Goal: Information Seeking & Learning: Learn about a topic

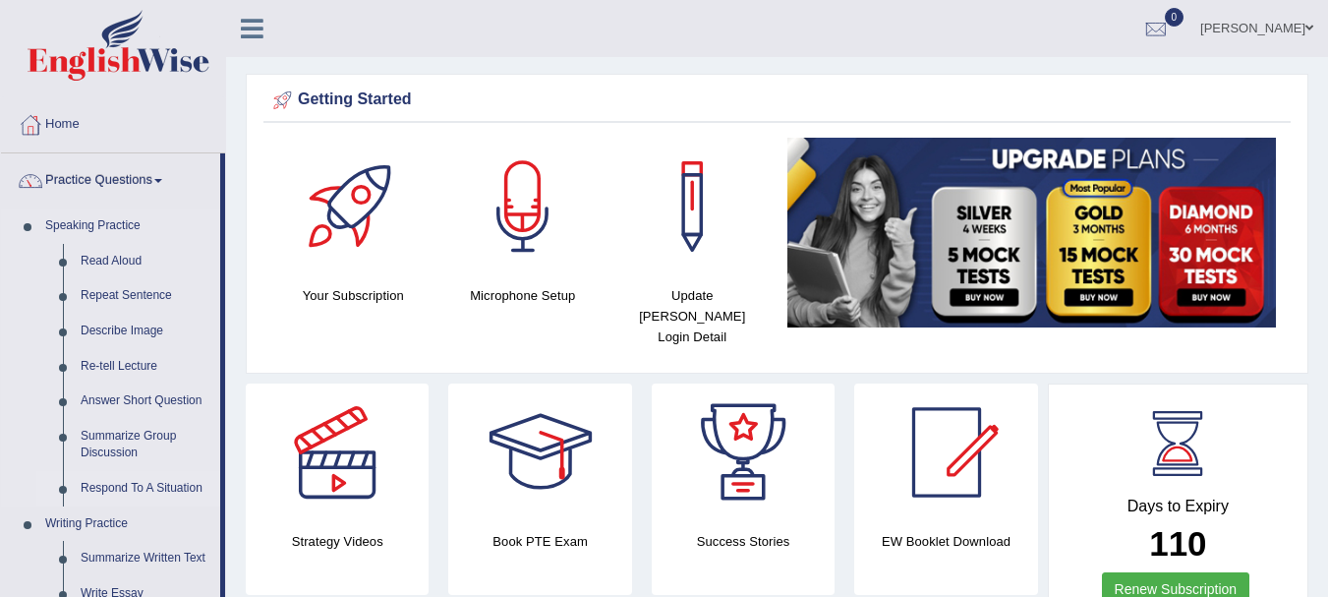
click at [135, 485] on link "Respond To A Situation" at bounding box center [146, 488] width 148 height 35
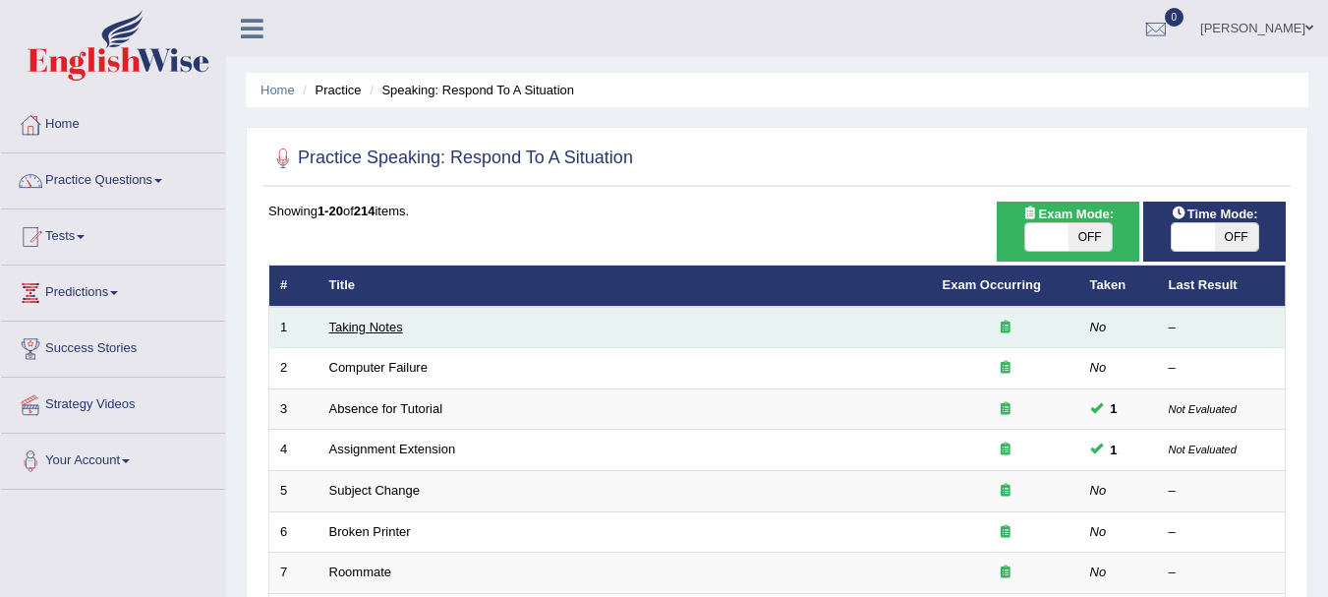
click at [369, 327] on link "Taking Notes" at bounding box center [366, 326] width 74 height 15
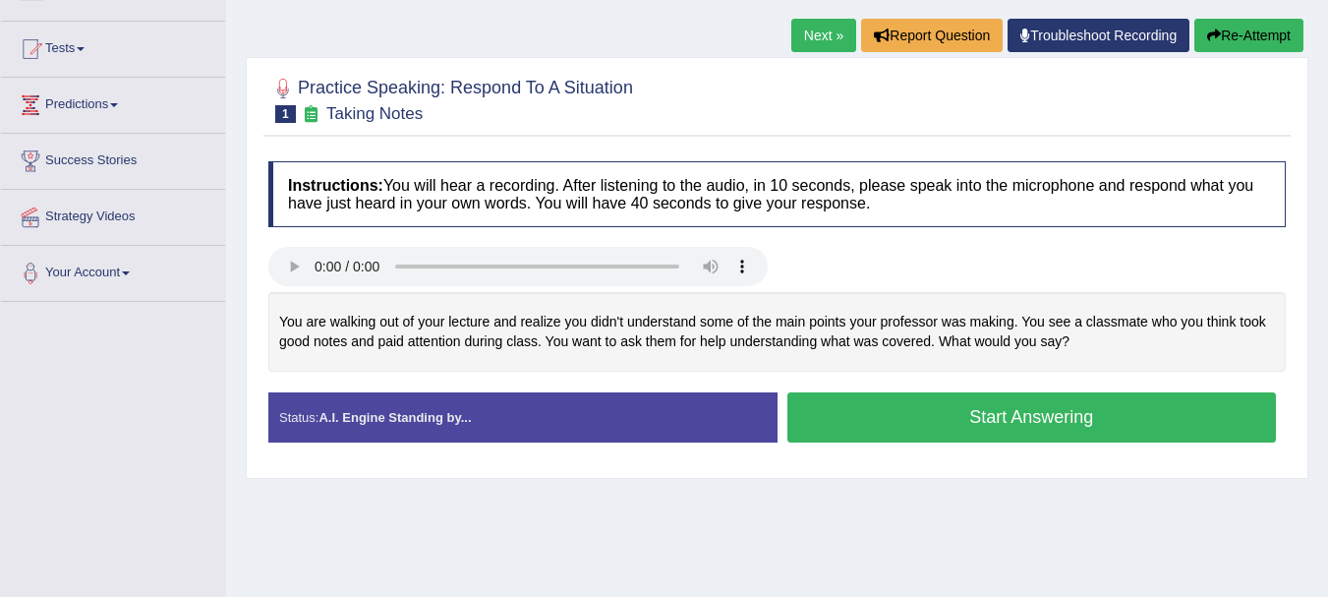
scroll to position [203, 0]
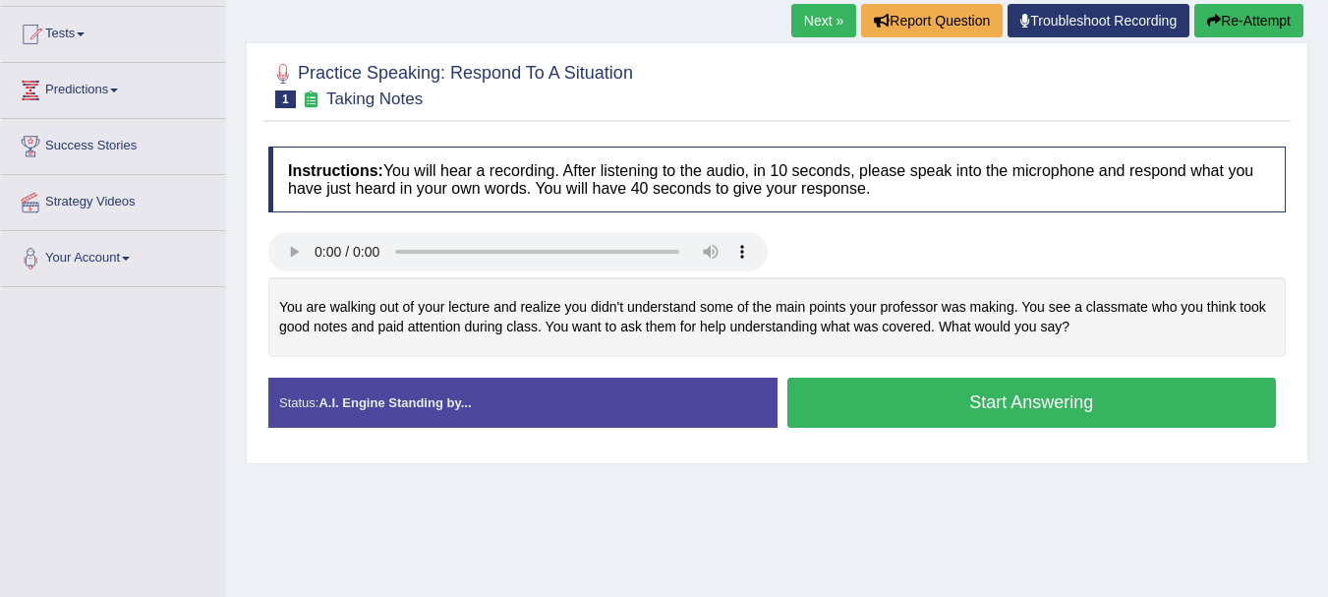
click at [1318, 394] on div "Home Practice Speaking: Respond To A Situation Taking Notes * Remember to use t…" at bounding box center [777, 288] width 1102 height 983
click at [1013, 400] on button "Start Answering" at bounding box center [1032, 402] width 490 height 50
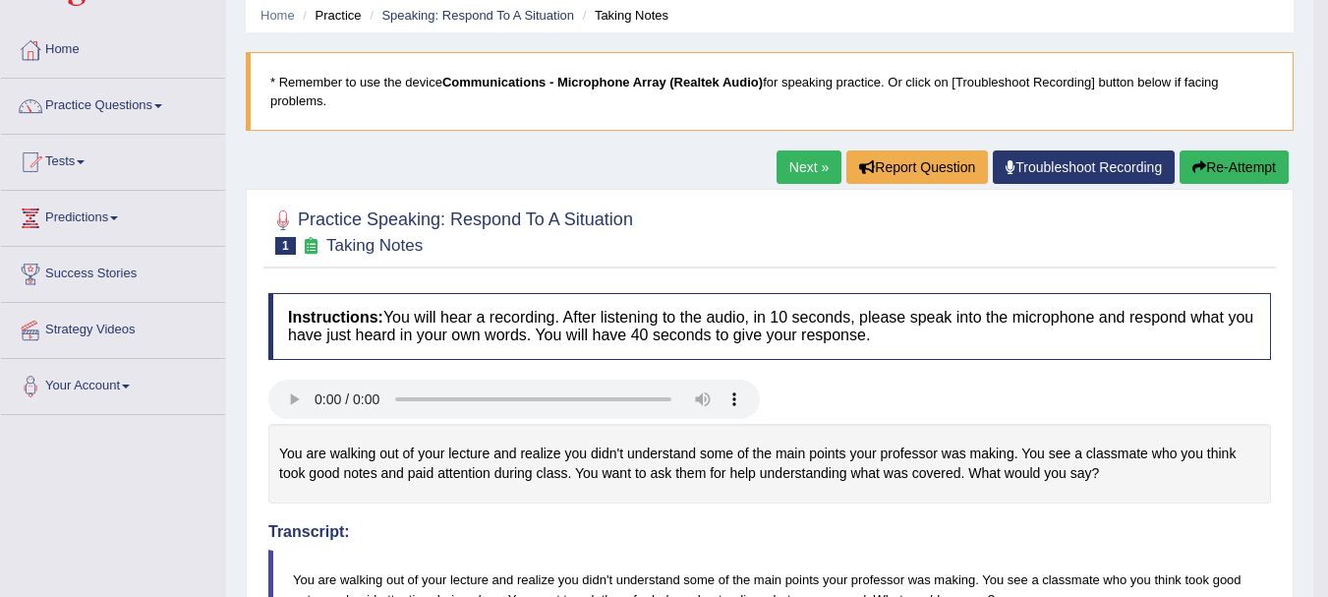
scroll to position [83, 0]
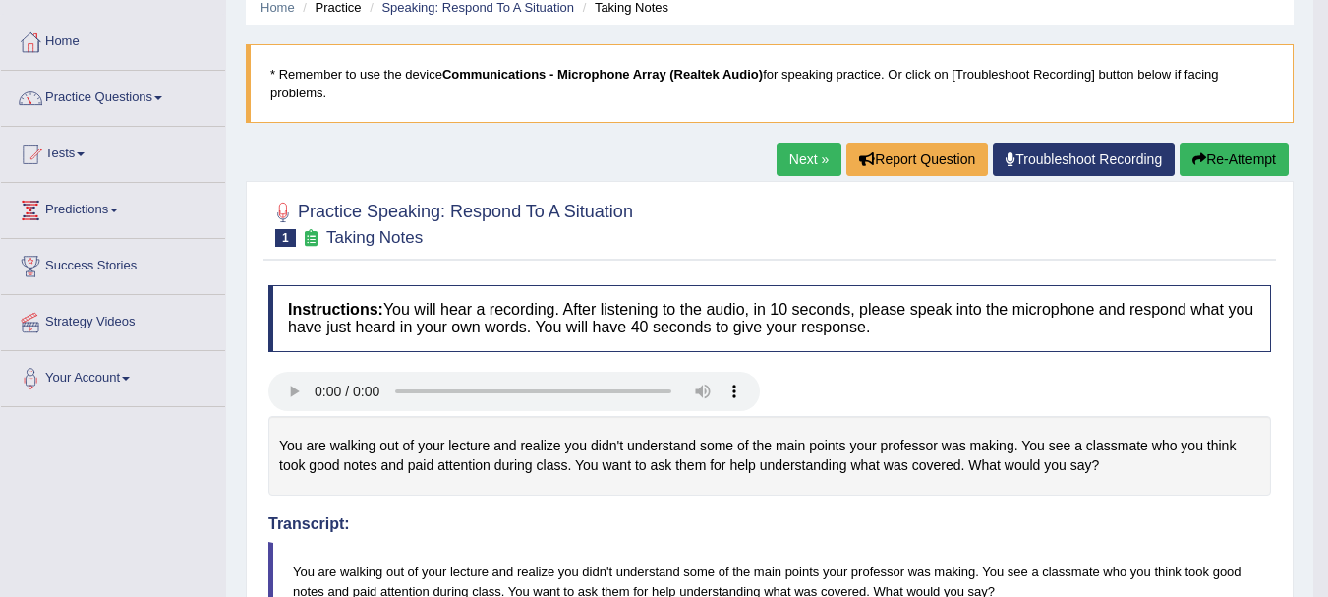
click at [1215, 161] on button "Re-Attempt" at bounding box center [1234, 159] width 109 height 33
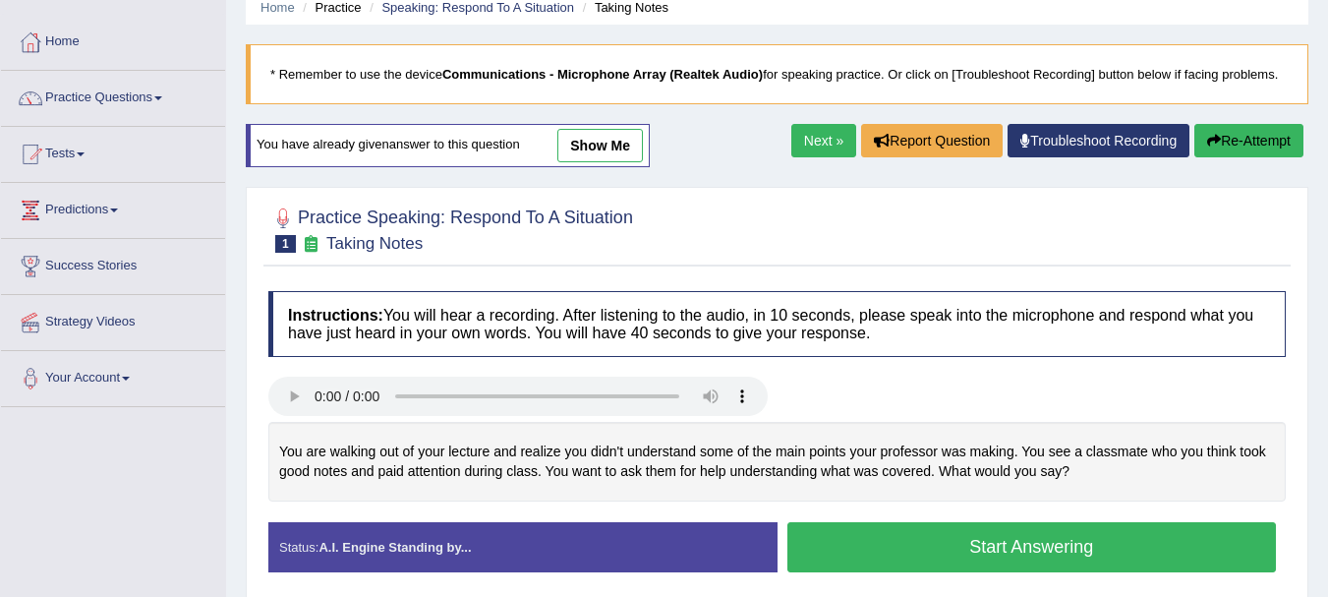
drag, startPoint x: 1311, startPoint y: 335, endPoint x: 1313, endPoint y: 358, distance: 22.7
click at [1313, 358] on div "Home Practice Speaking: Respond To A Situation Taking Notes * Remember to use t…" at bounding box center [777, 408] width 1102 height 983
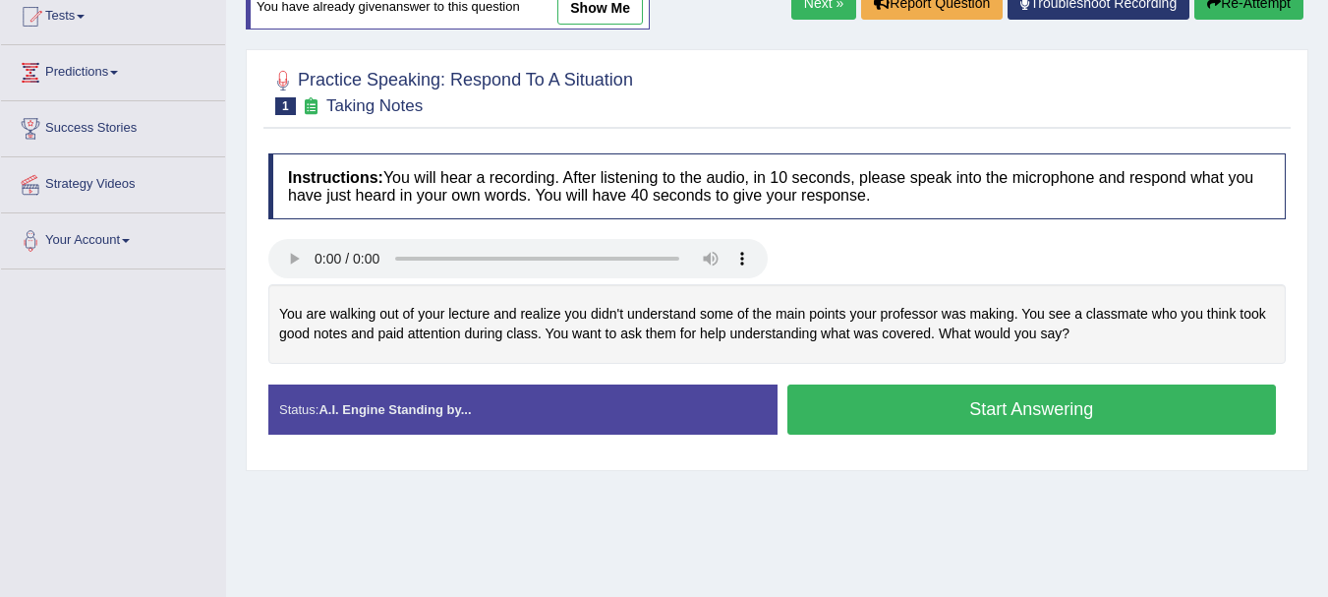
scroll to position [258, 0]
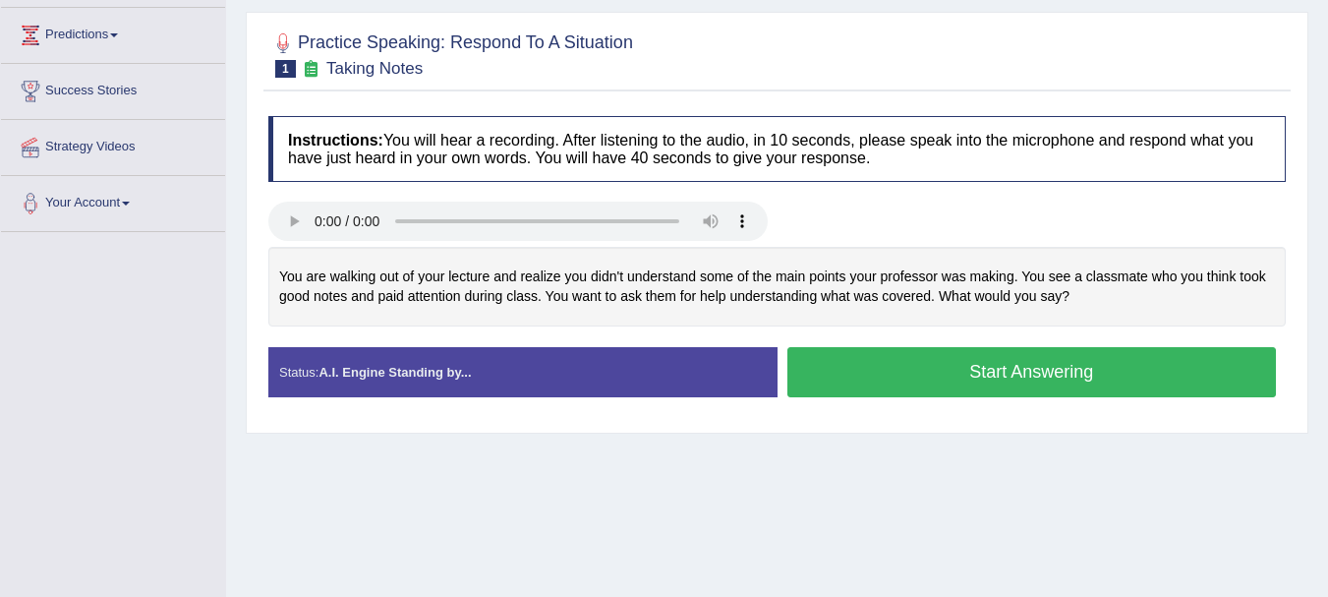
click at [889, 374] on button "Start Answering" at bounding box center [1032, 372] width 490 height 50
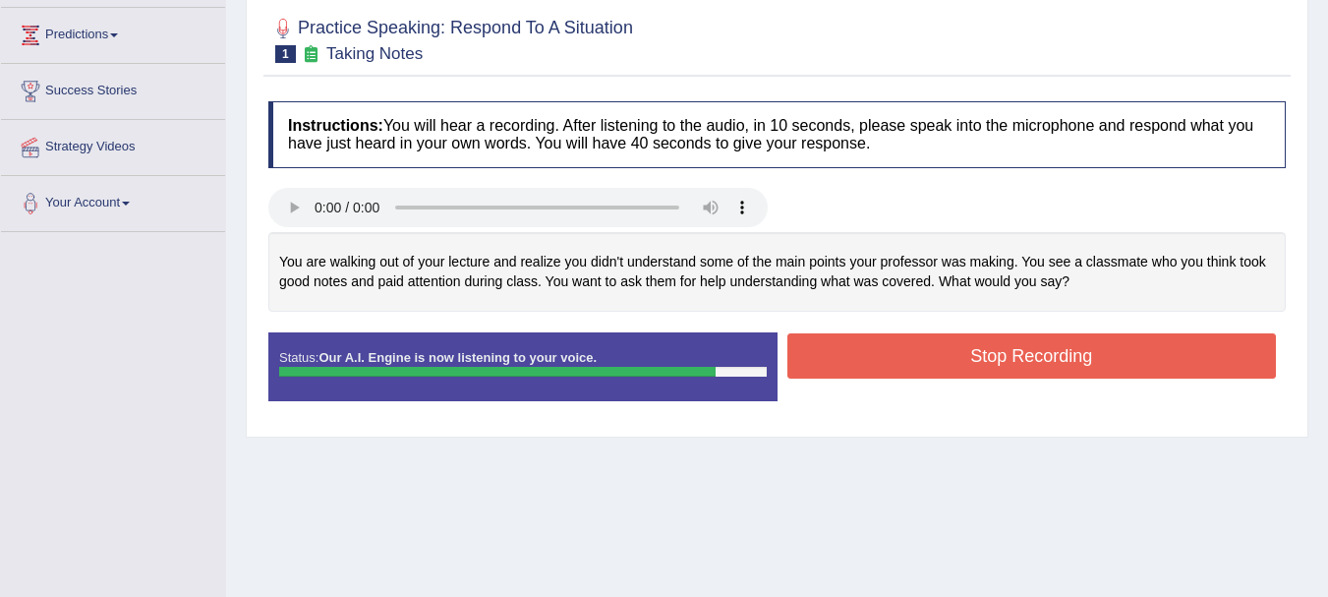
click at [1018, 364] on button "Stop Recording" at bounding box center [1032, 355] width 490 height 45
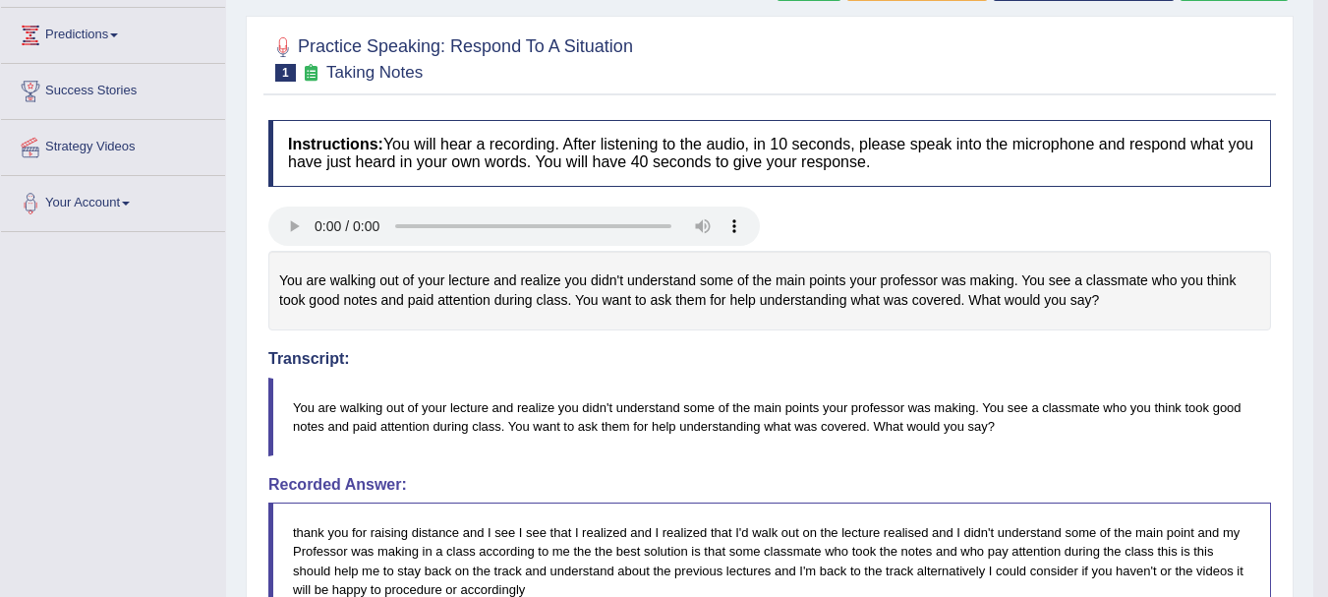
drag, startPoint x: 1342, startPoint y: 256, endPoint x: 1304, endPoint y: 320, distance: 74.9
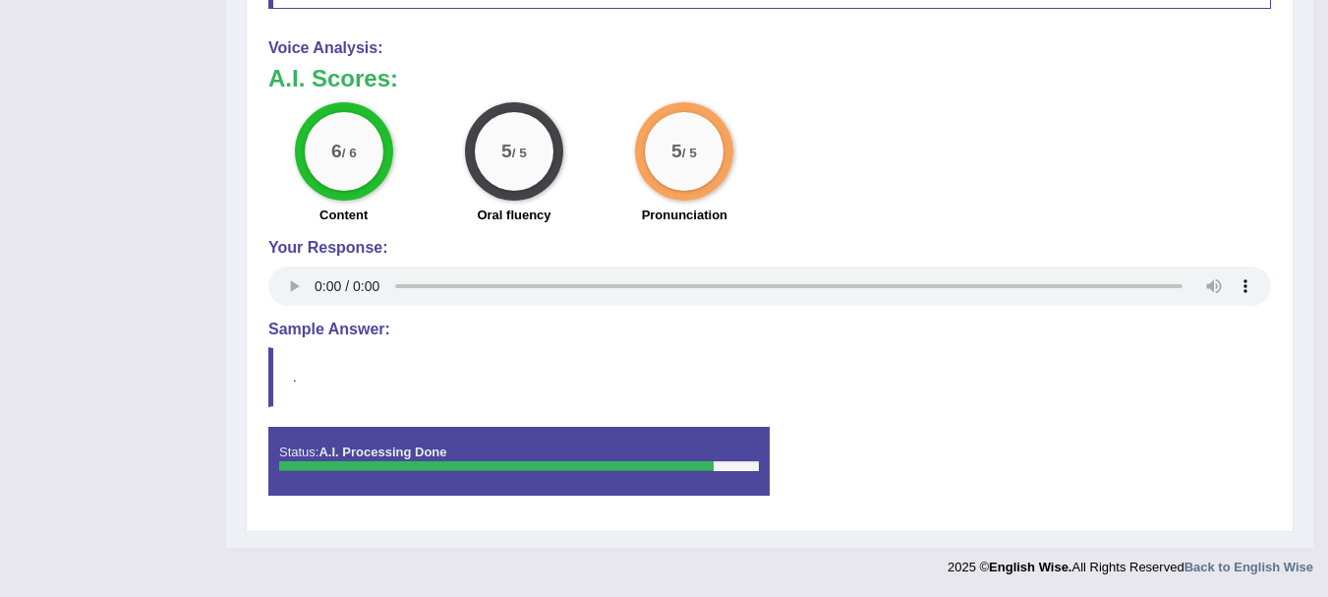
scroll to position [0, 0]
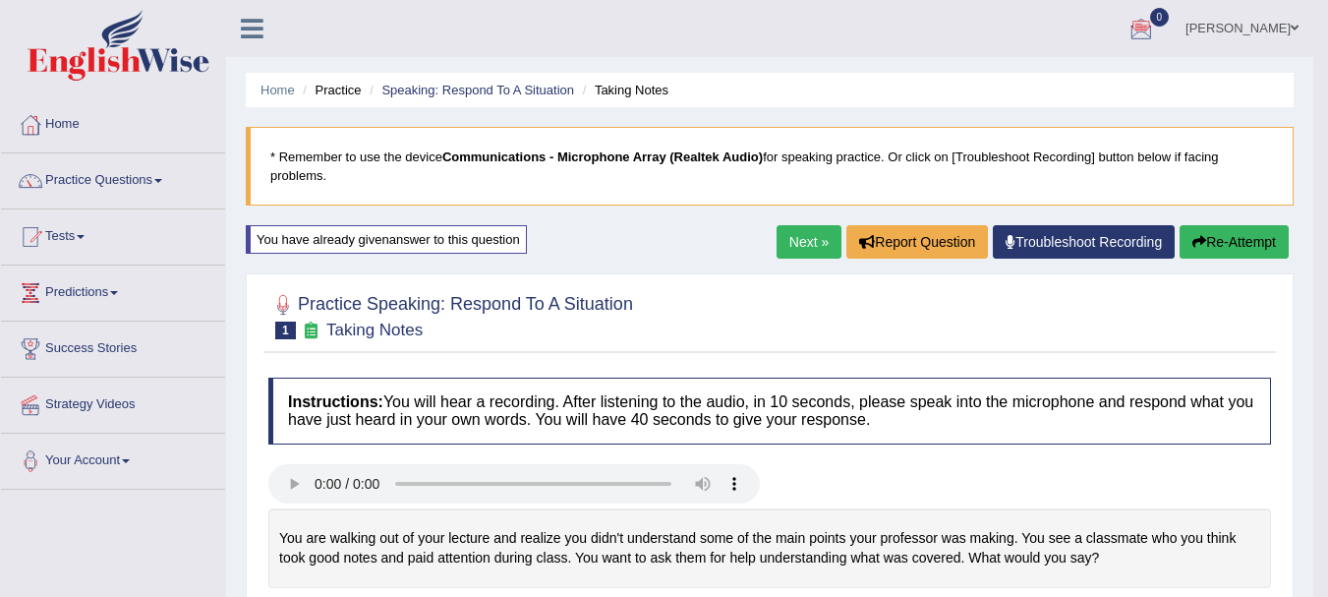
click at [792, 242] on link "Next »" at bounding box center [809, 241] width 65 height 33
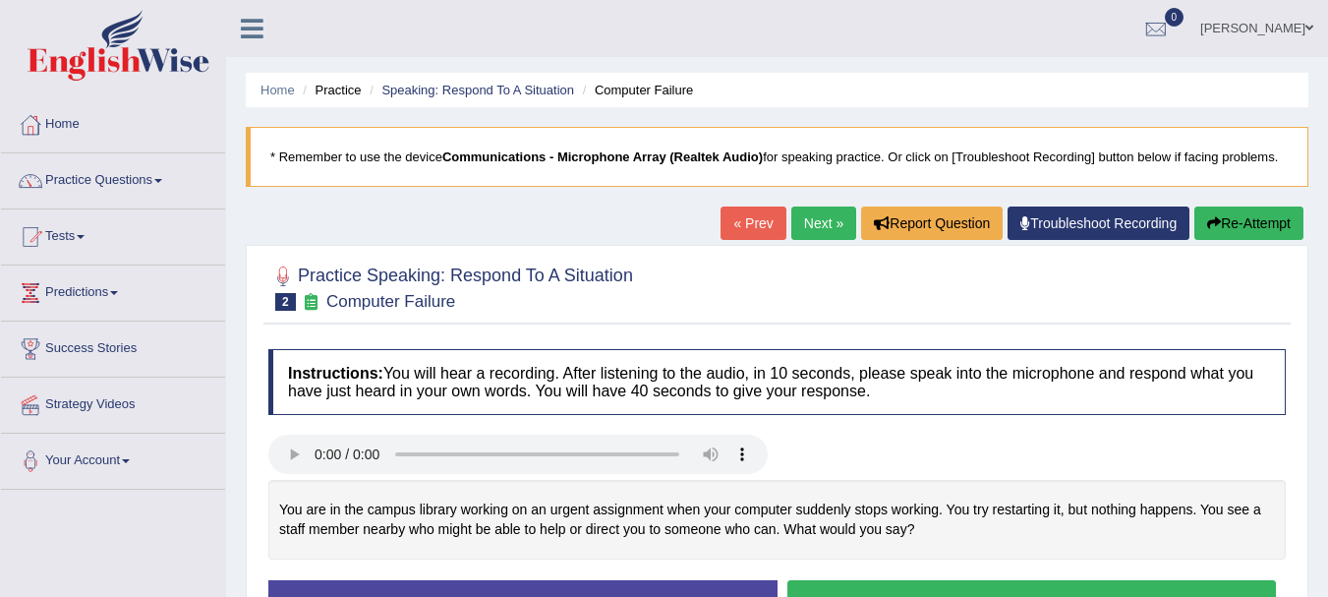
click at [1277, 434] on div "Home Practice Speaking: Respond To A Situation Computer Failure * Remember to u…" at bounding box center [777, 491] width 1102 height 983
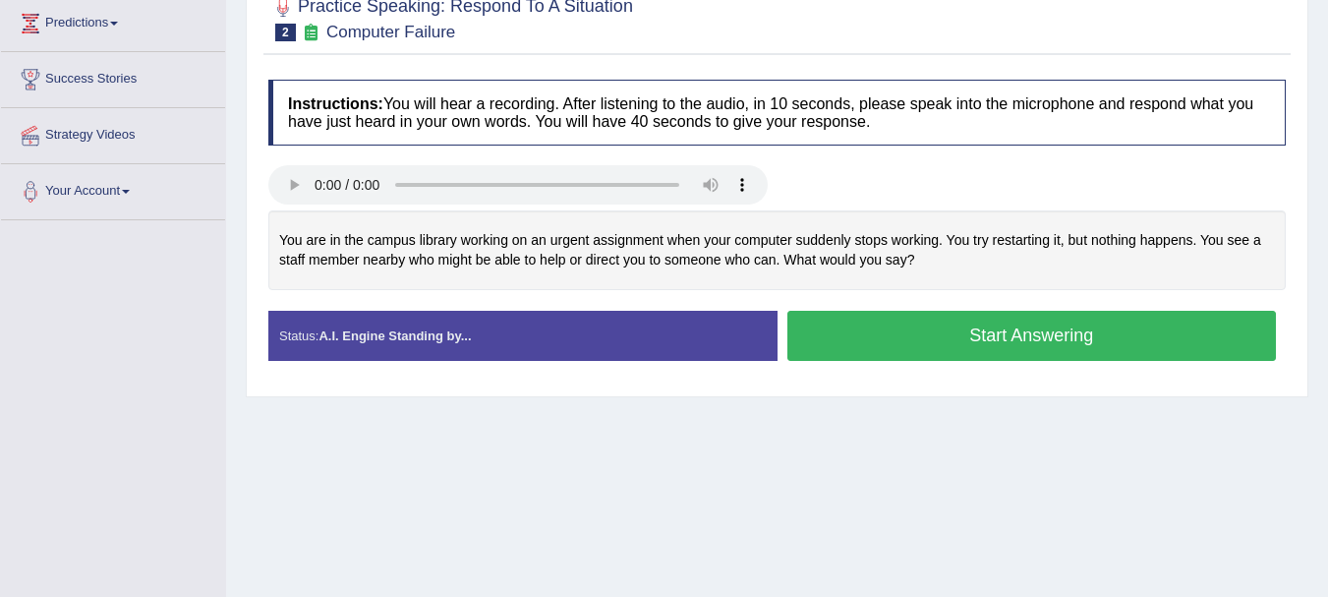
scroll to position [287, 0]
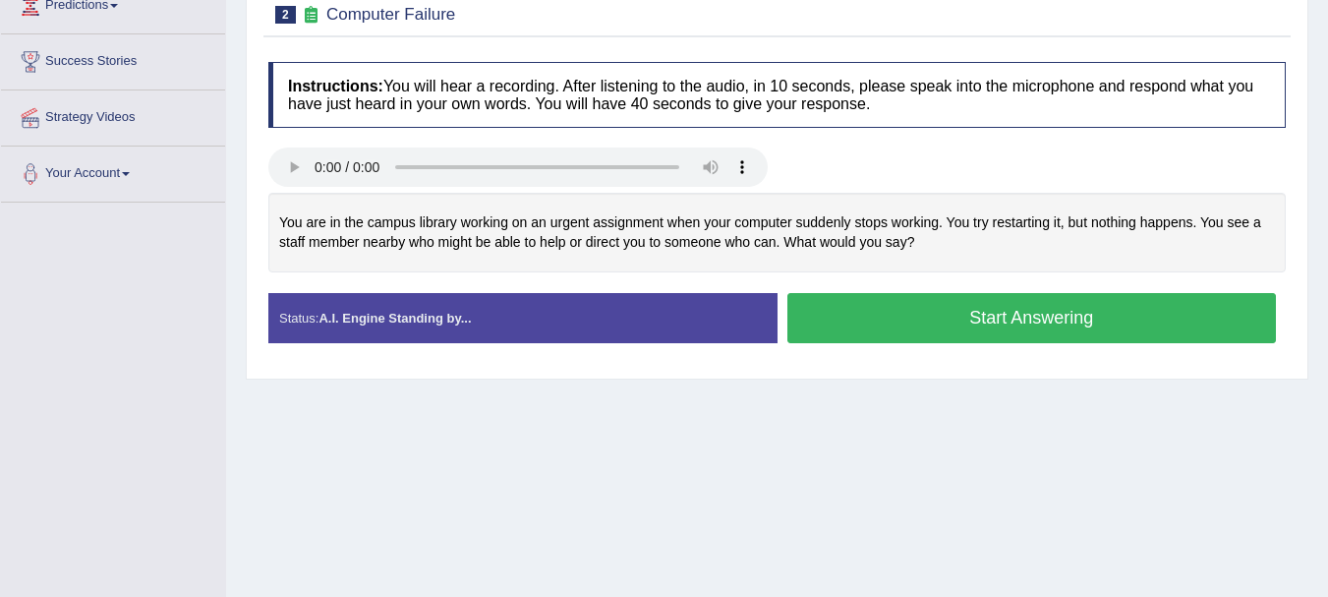
click at [1017, 323] on button "Start Answering" at bounding box center [1032, 318] width 490 height 50
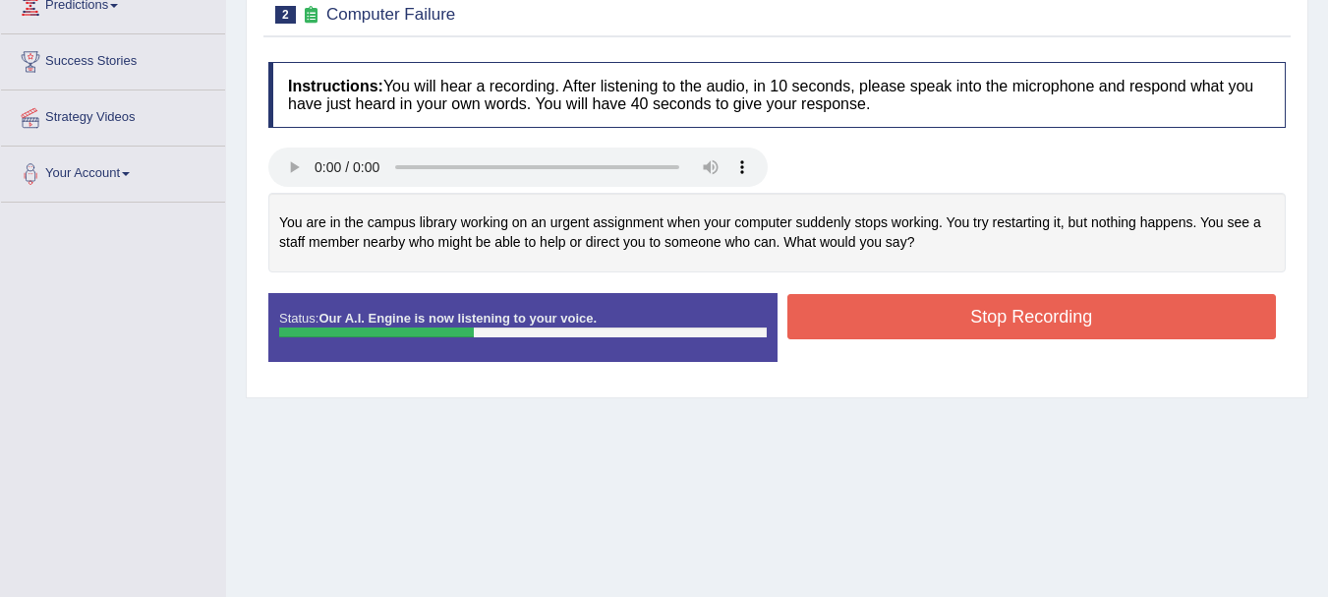
click at [1017, 323] on button "Stop Recording" at bounding box center [1032, 316] width 490 height 45
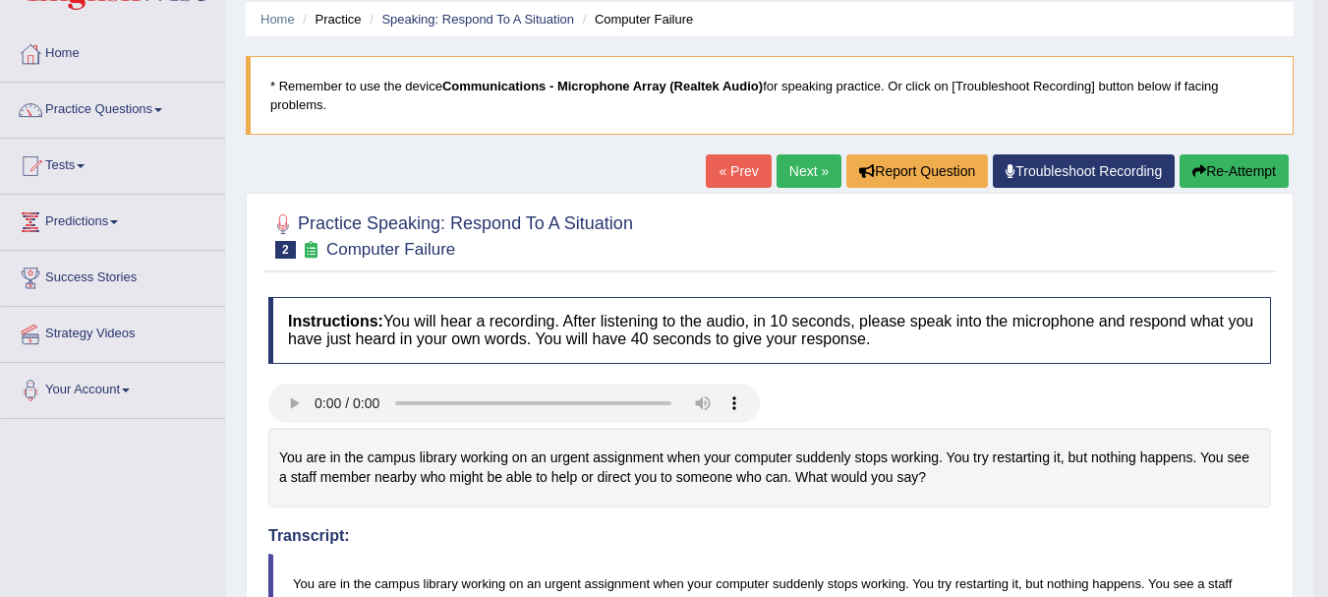
scroll to position [0, 0]
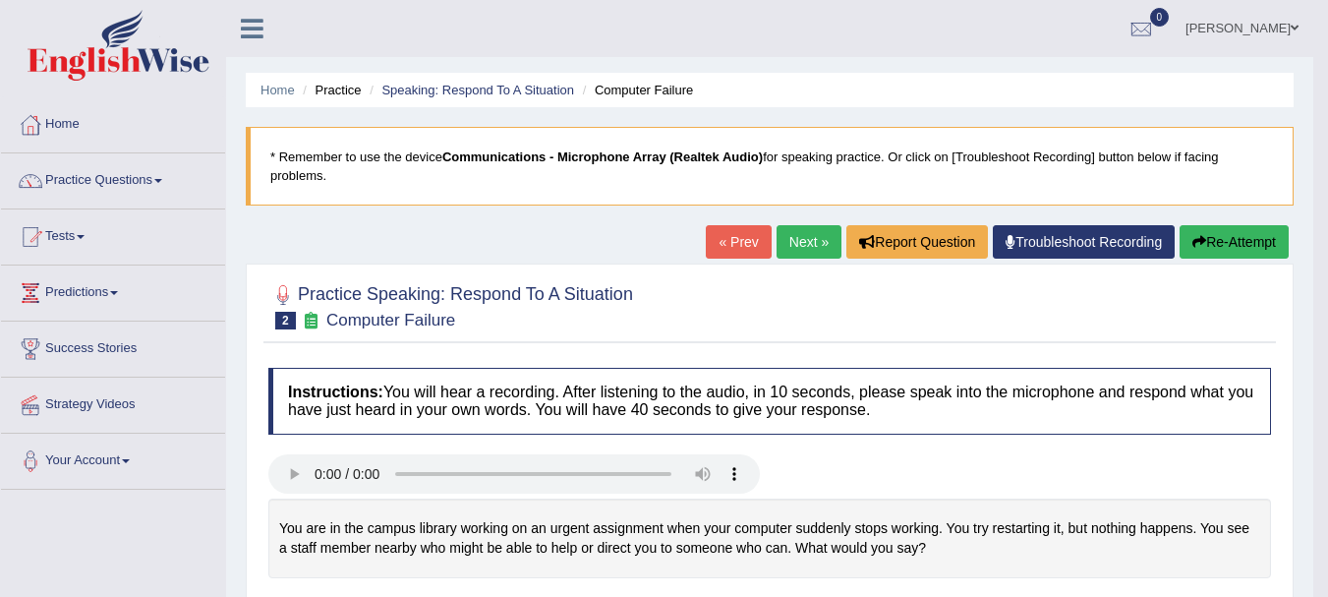
click at [1218, 234] on button "Re-Attempt" at bounding box center [1234, 241] width 109 height 33
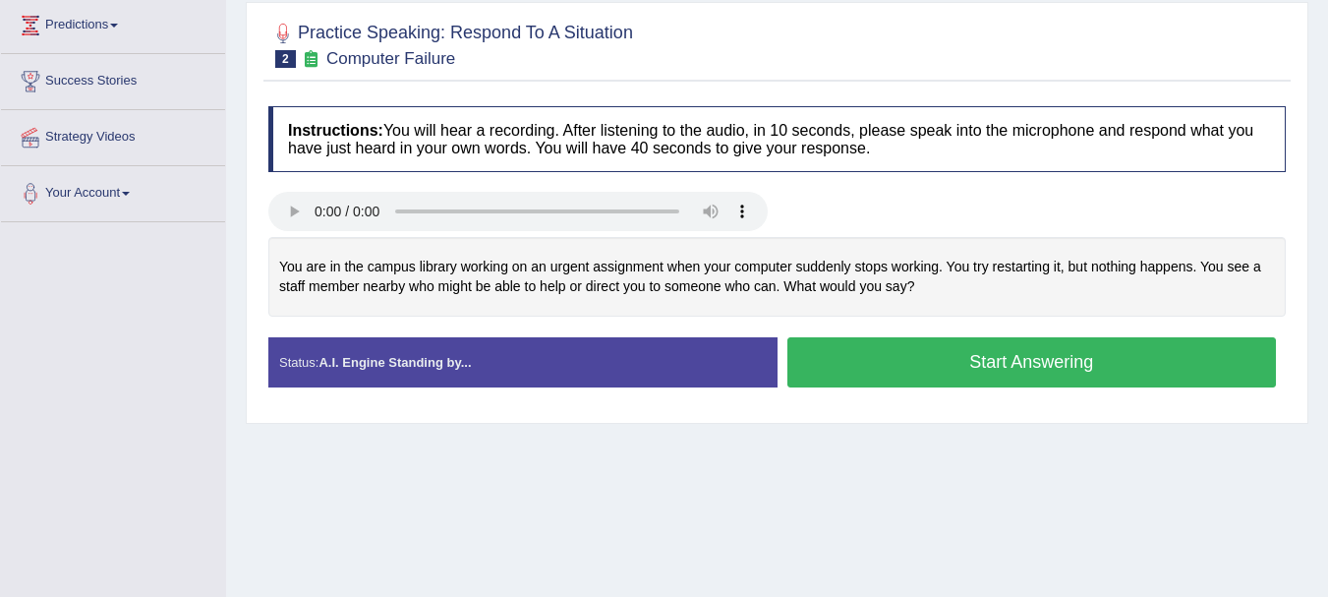
scroll to position [304, 0]
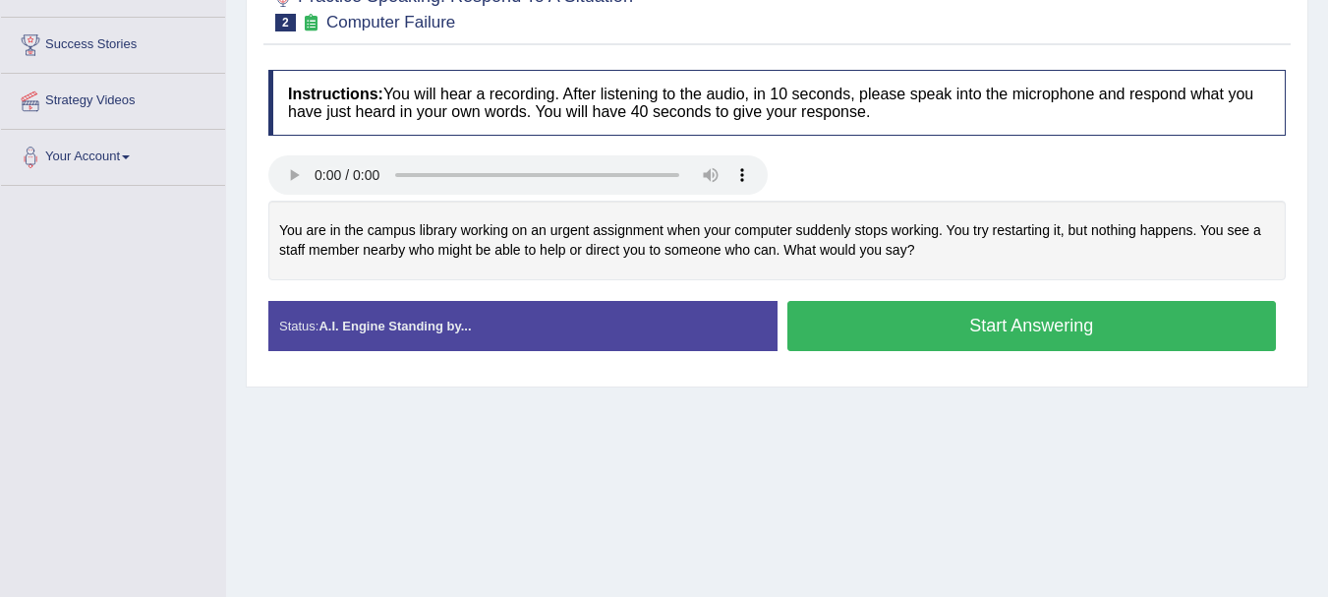
click at [1026, 331] on button "Start Answering" at bounding box center [1032, 326] width 490 height 50
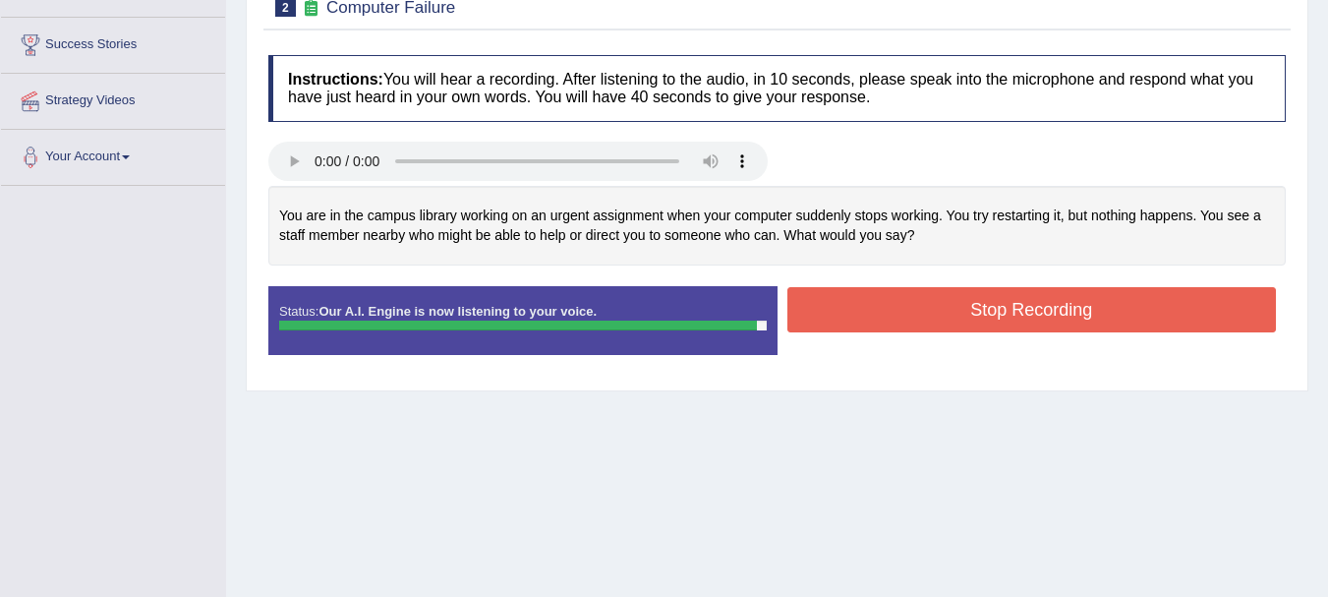
click at [898, 322] on button "Stop Recording" at bounding box center [1032, 309] width 490 height 45
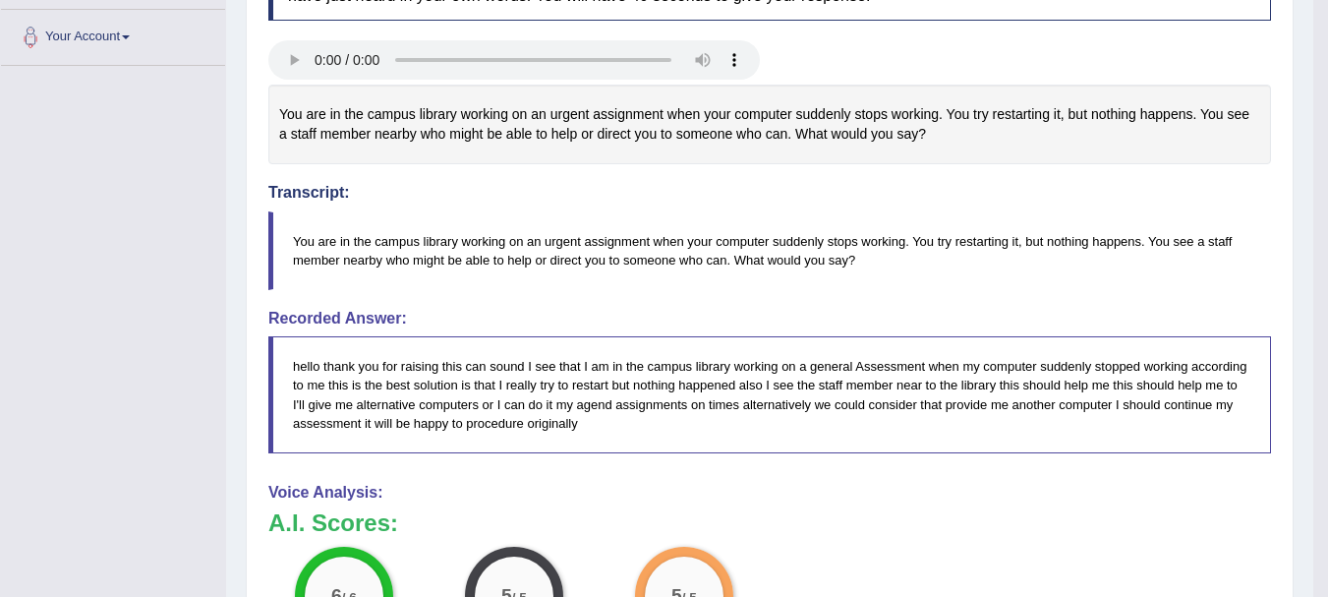
scroll to position [0, 0]
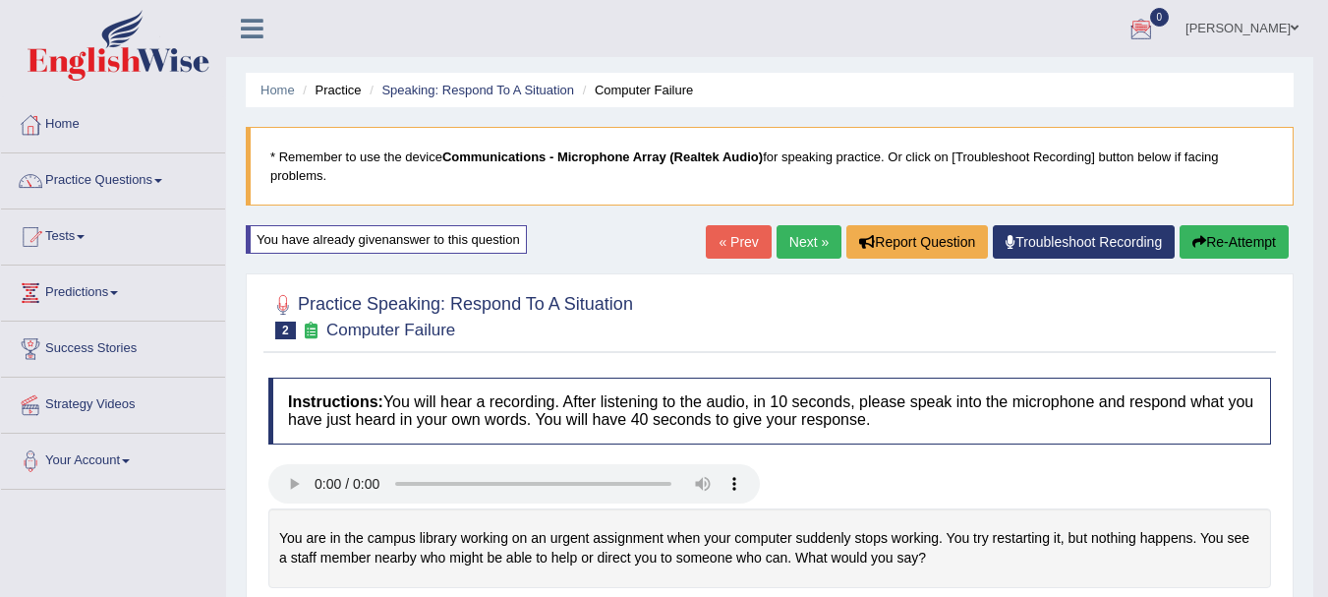
click at [804, 243] on link "Next »" at bounding box center [809, 241] width 65 height 33
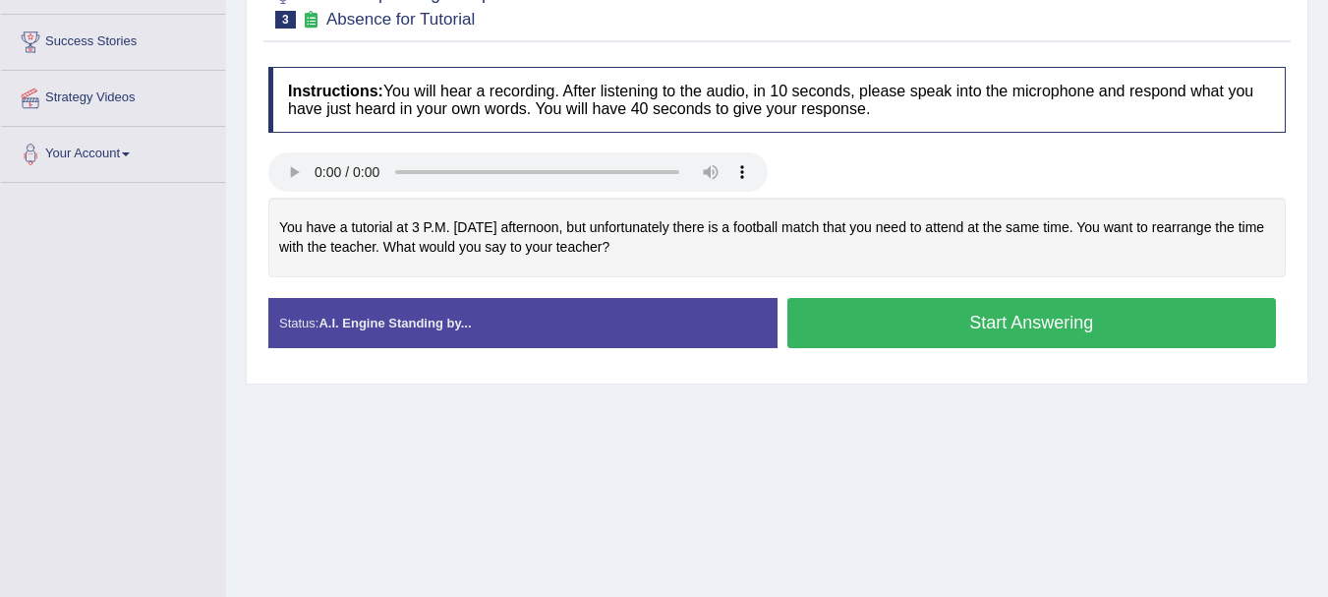
scroll to position [318, 0]
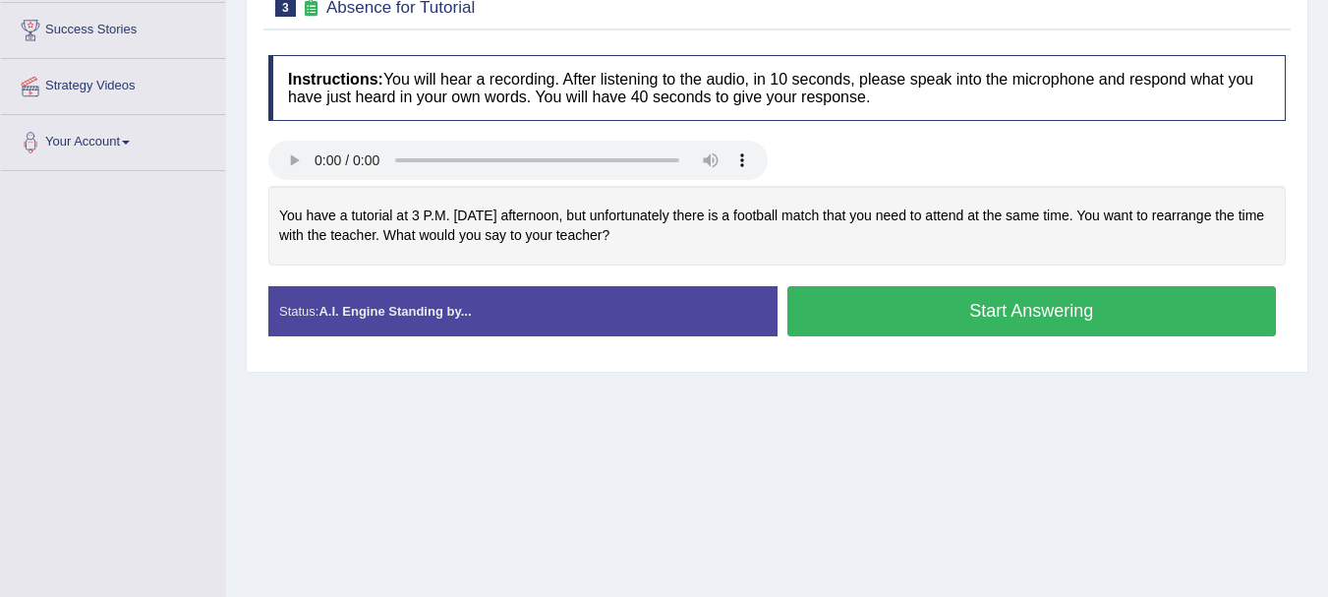
click at [1073, 314] on button "Start Answering" at bounding box center [1032, 311] width 490 height 50
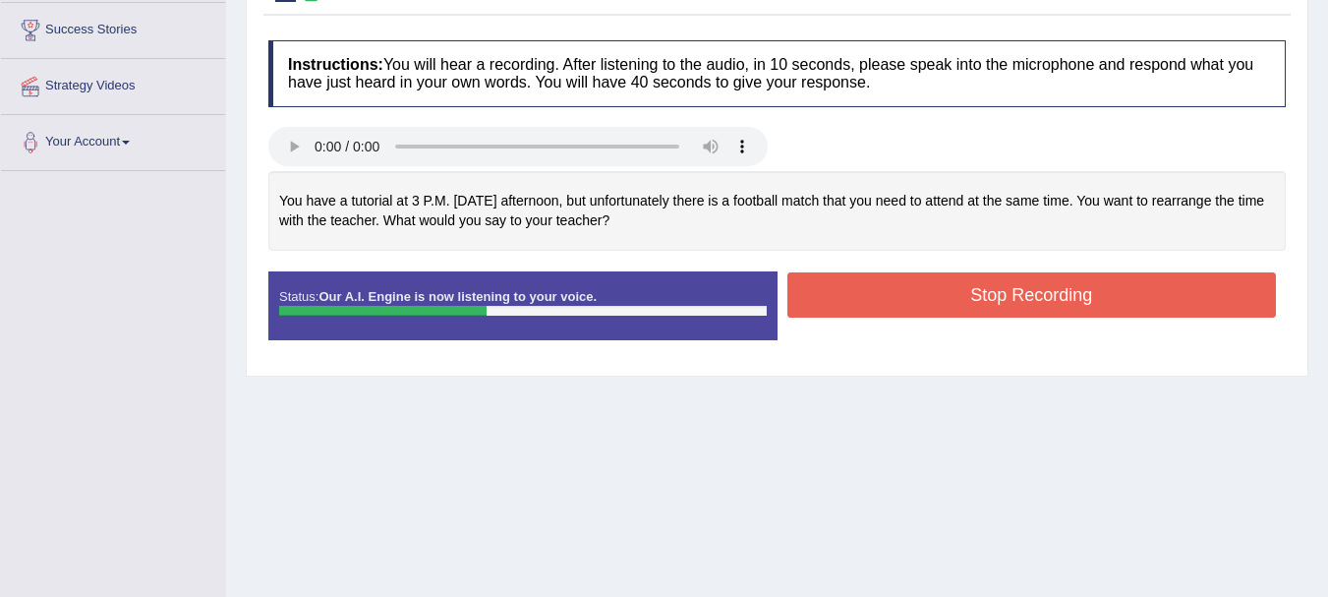
click at [1058, 303] on button "Stop Recording" at bounding box center [1032, 294] width 490 height 45
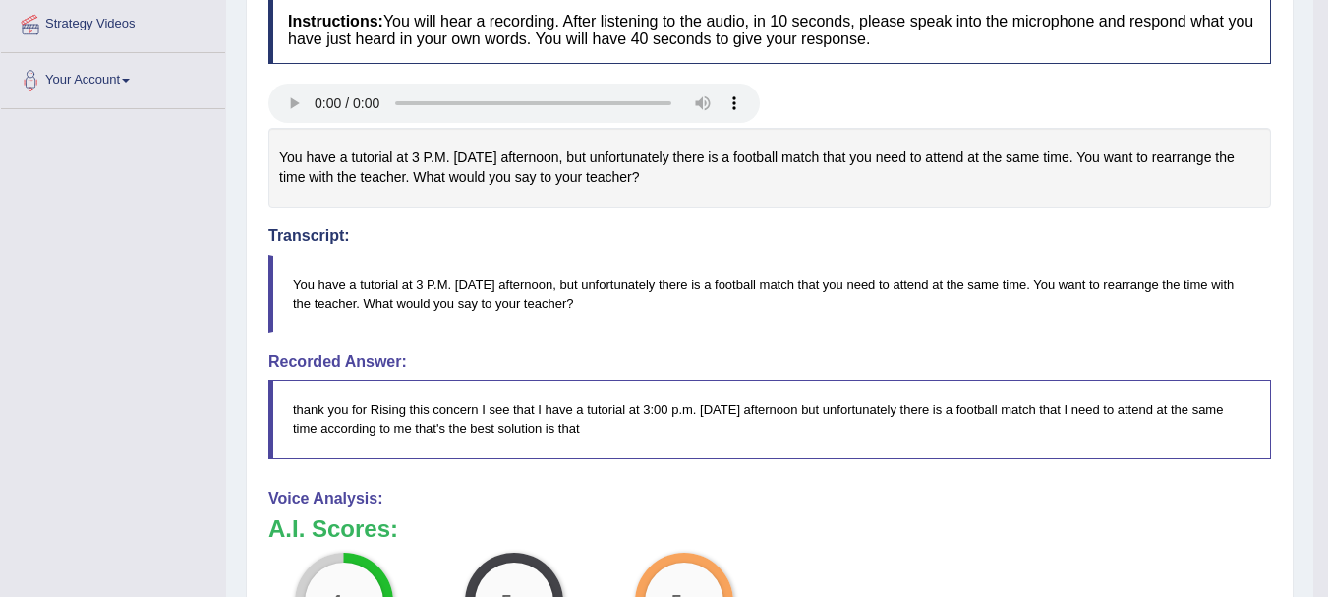
scroll to position [0, 0]
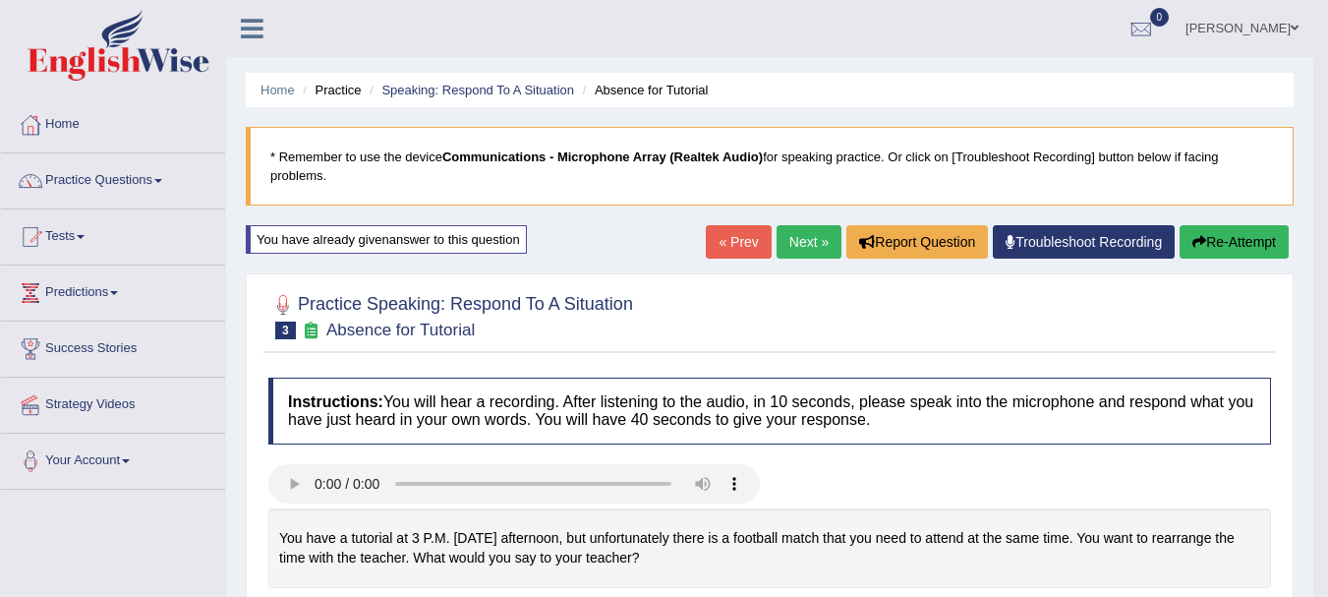
click at [1219, 236] on button "Re-Attempt" at bounding box center [1234, 241] width 109 height 33
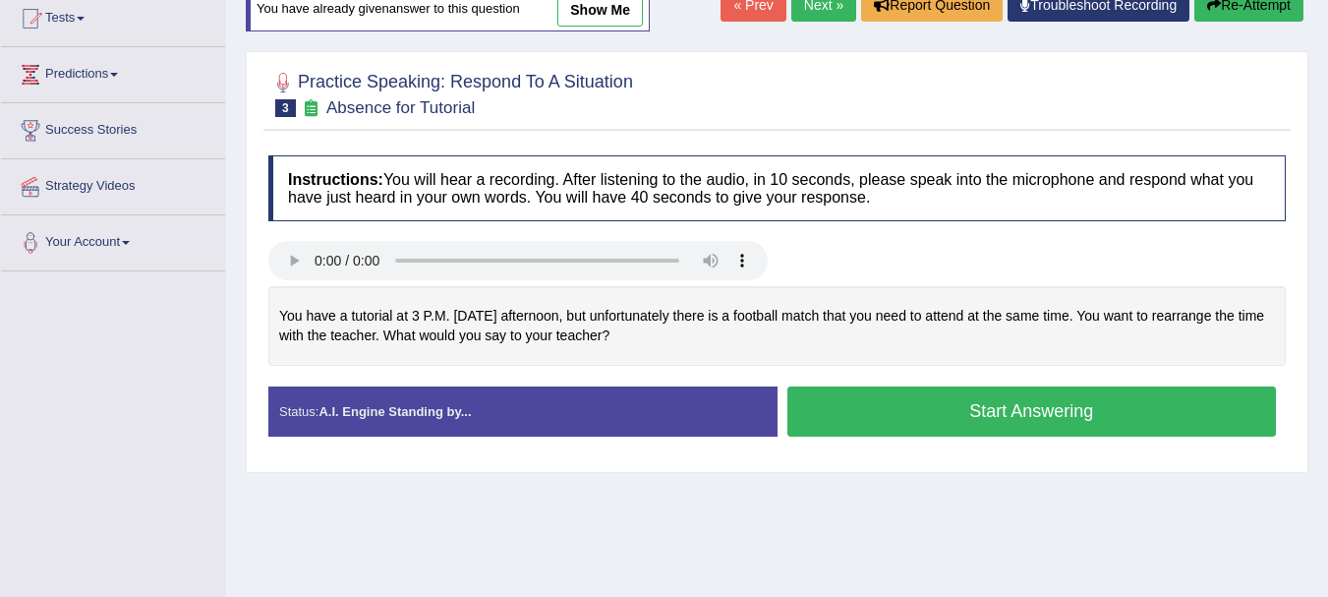
scroll to position [222, 0]
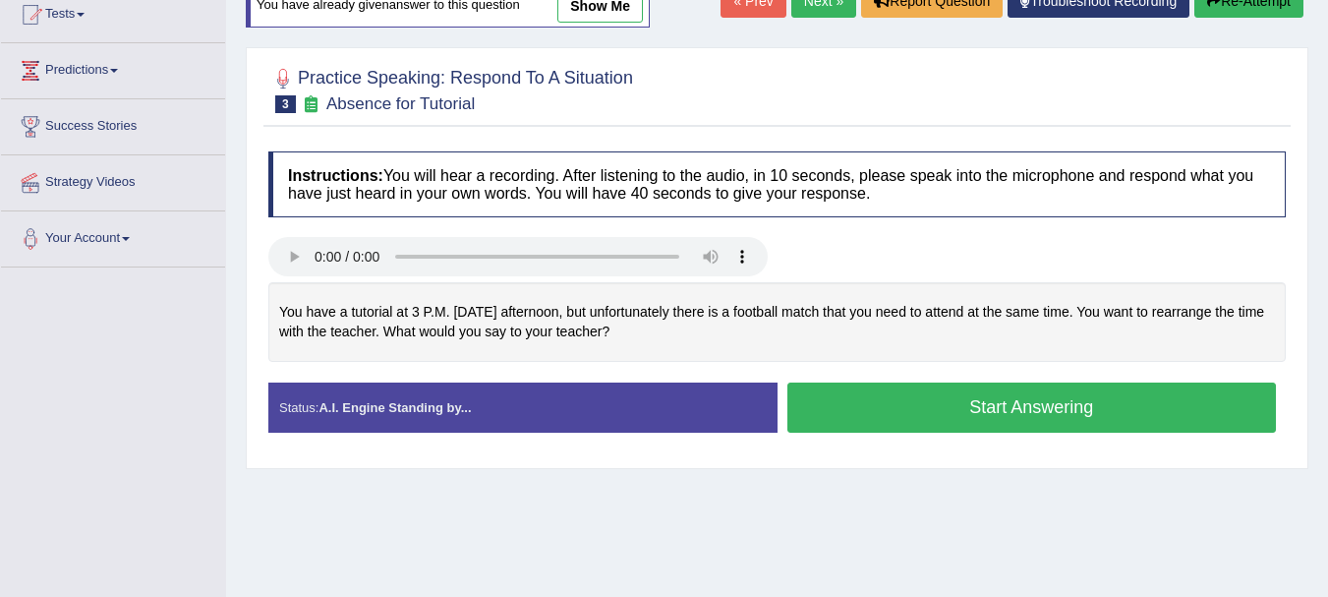
click at [1075, 409] on button "Start Answering" at bounding box center [1032, 407] width 490 height 50
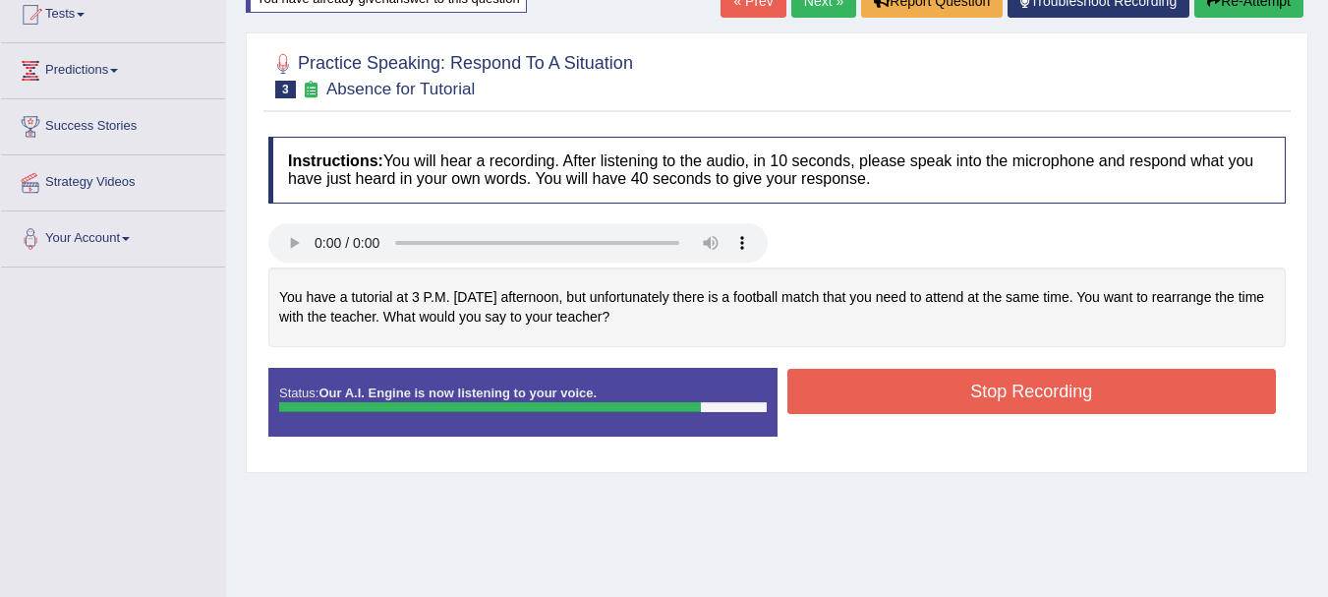
click at [1021, 389] on button "Stop Recording" at bounding box center [1032, 391] width 490 height 45
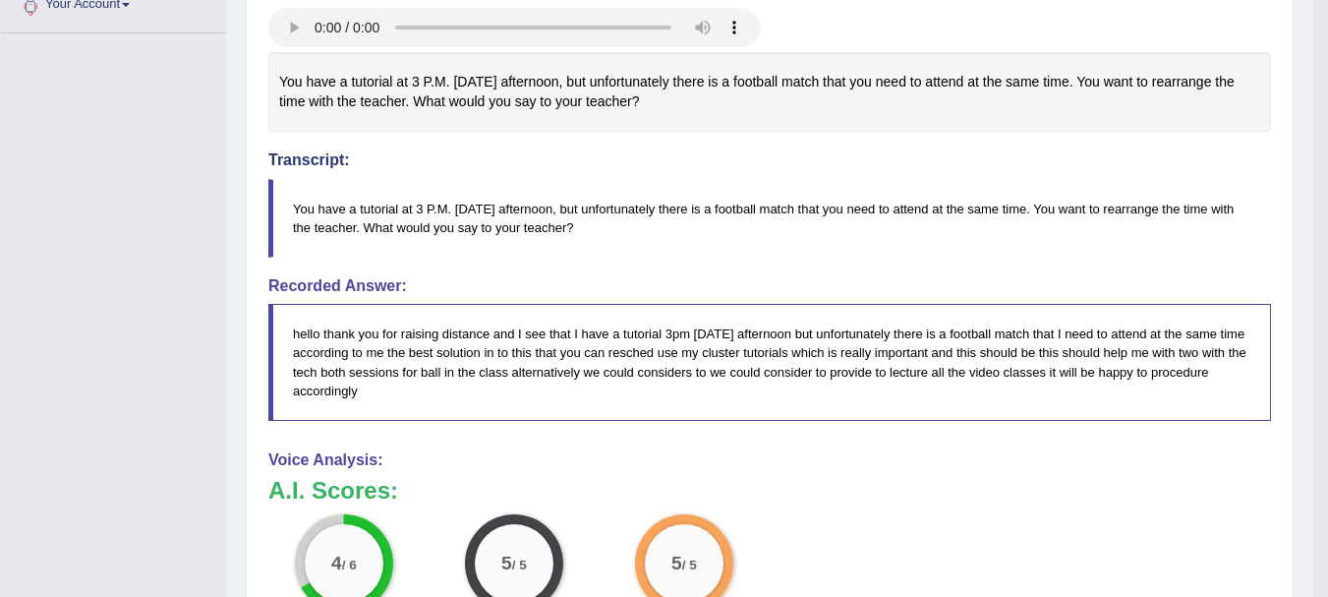
scroll to position [99, 0]
